Goal: Use online tool/utility: Use online tool/utility

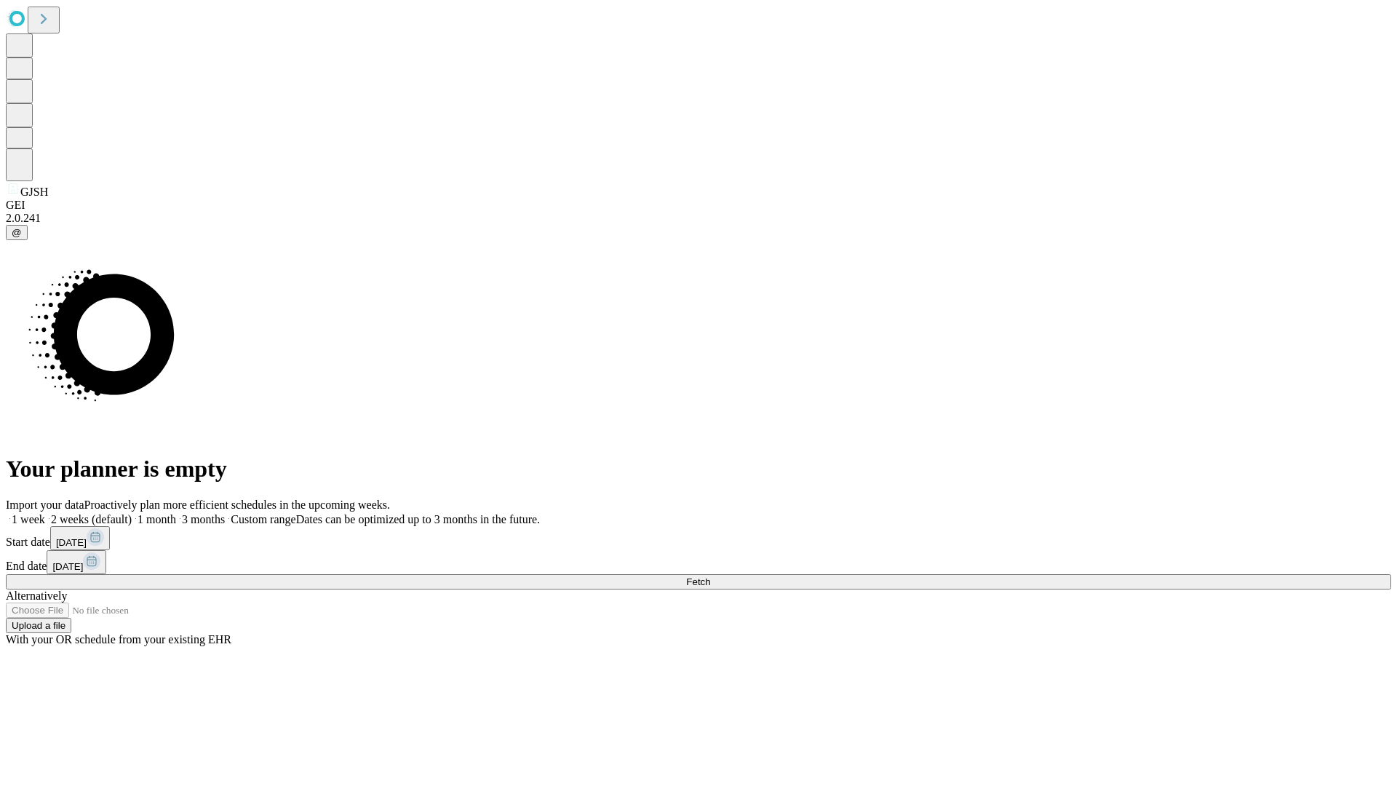
click at [710, 576] on span "Fetch" at bounding box center [698, 581] width 24 height 11
